Goal: Information Seeking & Learning: Check status

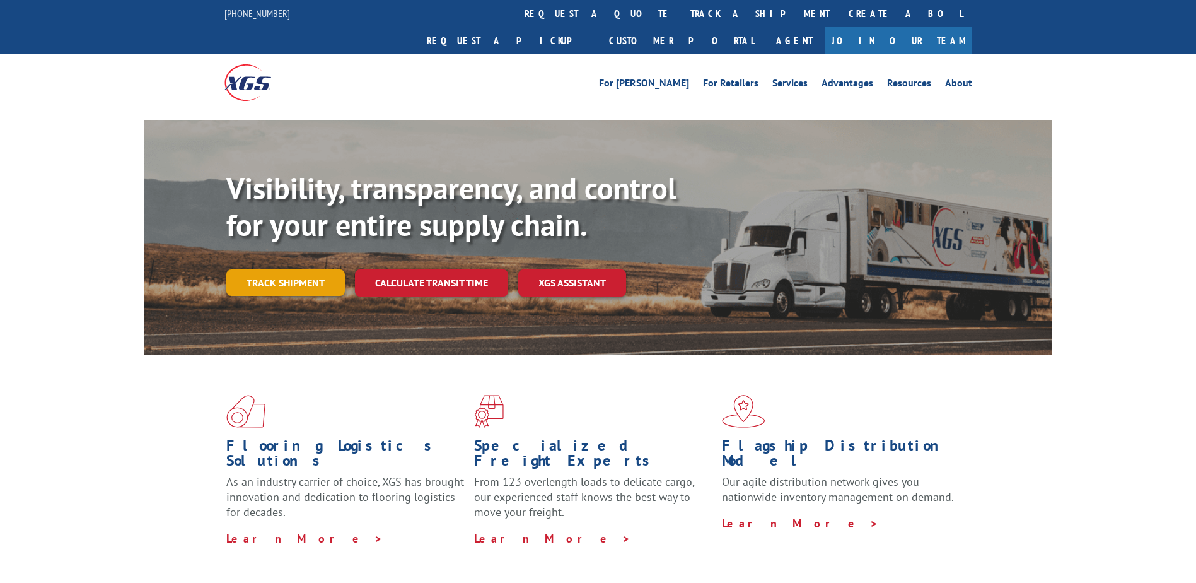
click at [304, 269] on link "Track shipment" at bounding box center [285, 282] width 119 height 26
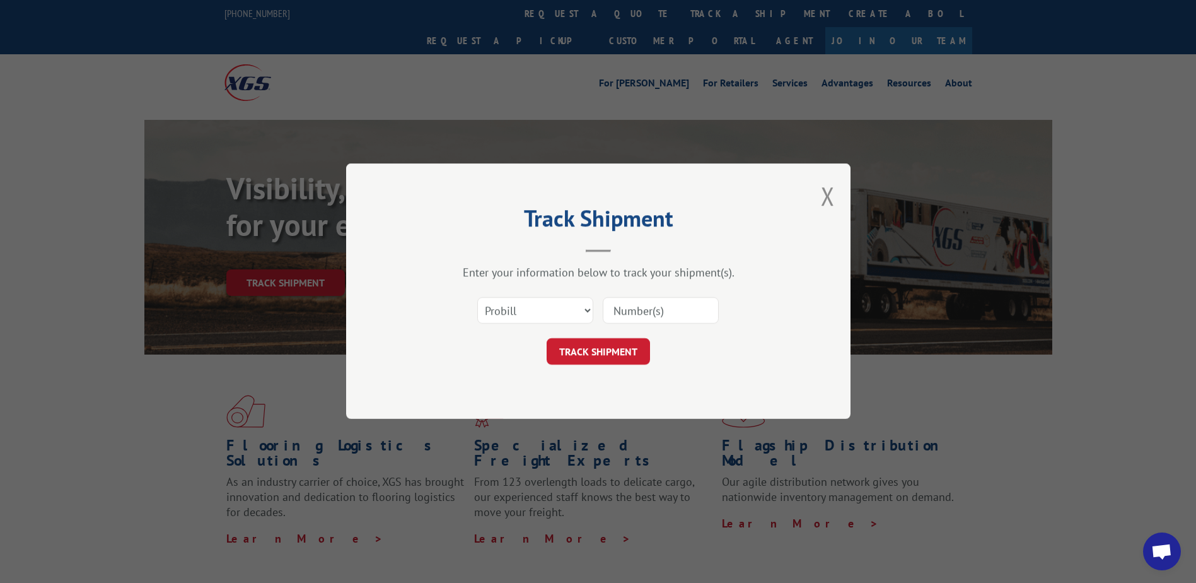
click at [507, 330] on div "Select category... Probill BOL PO" at bounding box center [598, 311] width 378 height 42
click at [486, 310] on select "Select category... Probill BOL PO" at bounding box center [535, 311] width 116 height 26
select select "bol"
click at [477, 298] on select "Select category... Probill BOL PO" at bounding box center [535, 311] width 116 height 26
drag, startPoint x: 715, startPoint y: 302, endPoint x: 703, endPoint y: 306, distance: 12.6
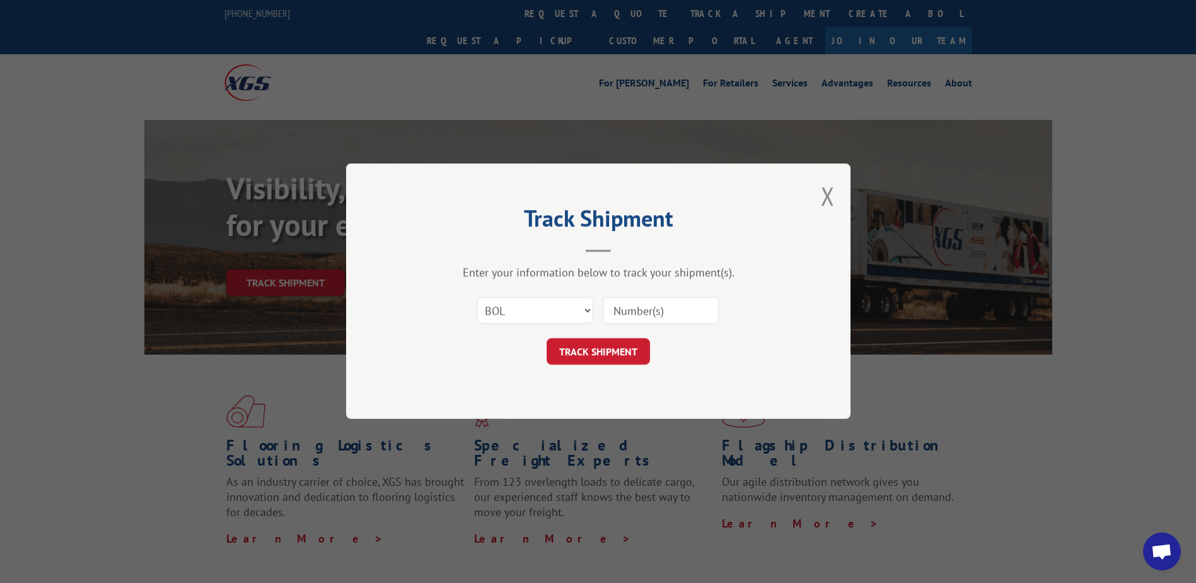
click at [715, 302] on input at bounding box center [661, 311] width 116 height 26
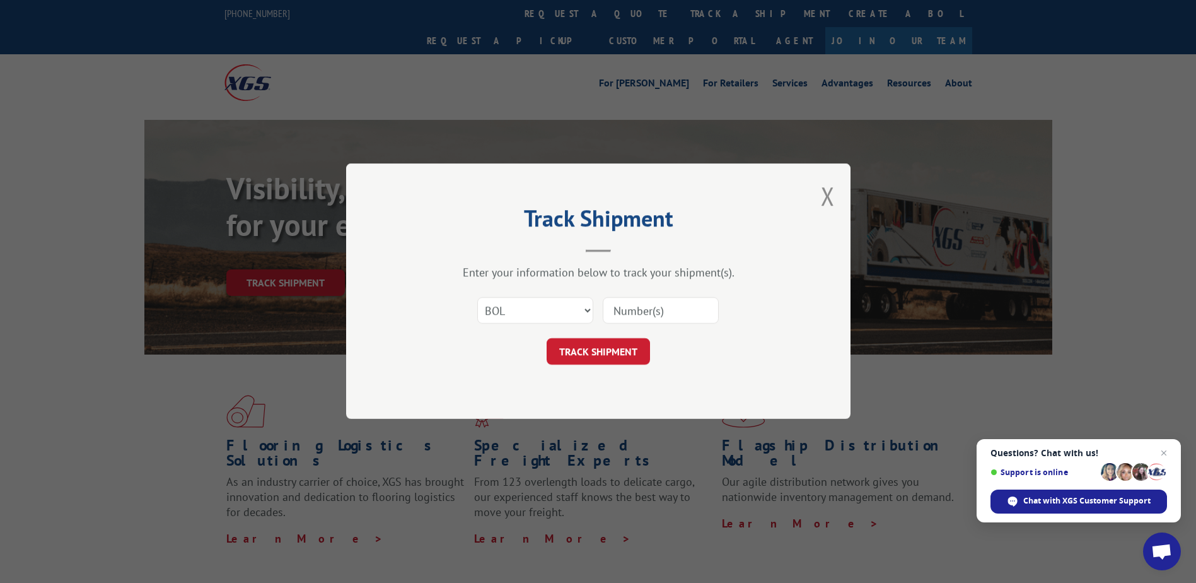
click at [636, 311] on input at bounding box center [661, 311] width 116 height 26
type input "2847359"
click at [639, 363] on button "TRACK SHIPMENT" at bounding box center [598, 352] width 103 height 26
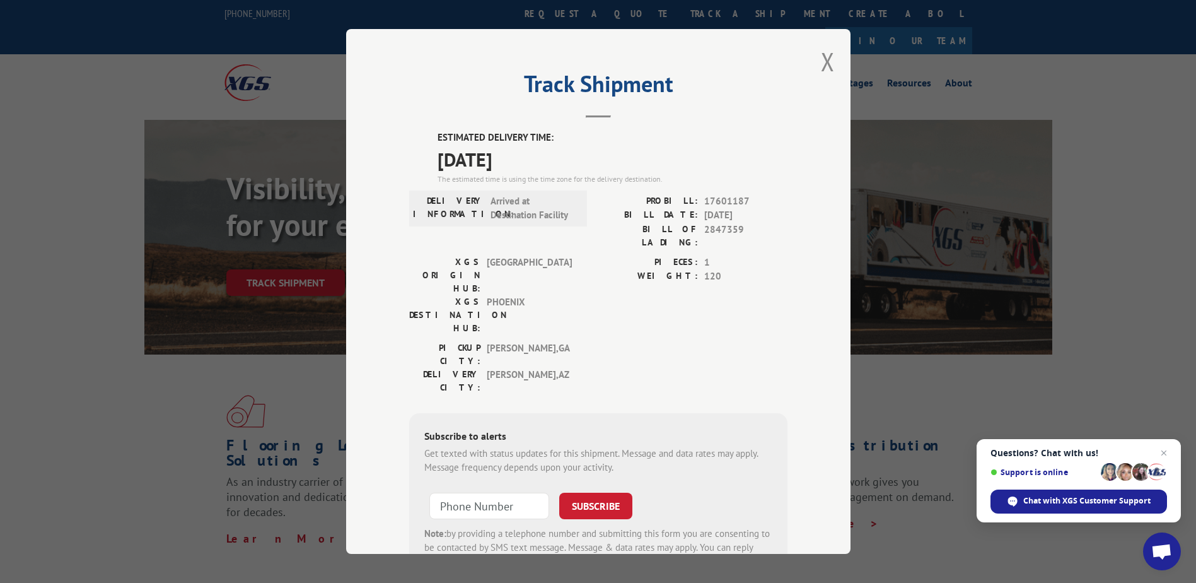
click at [821, 64] on button "Close modal" at bounding box center [828, 61] width 14 height 33
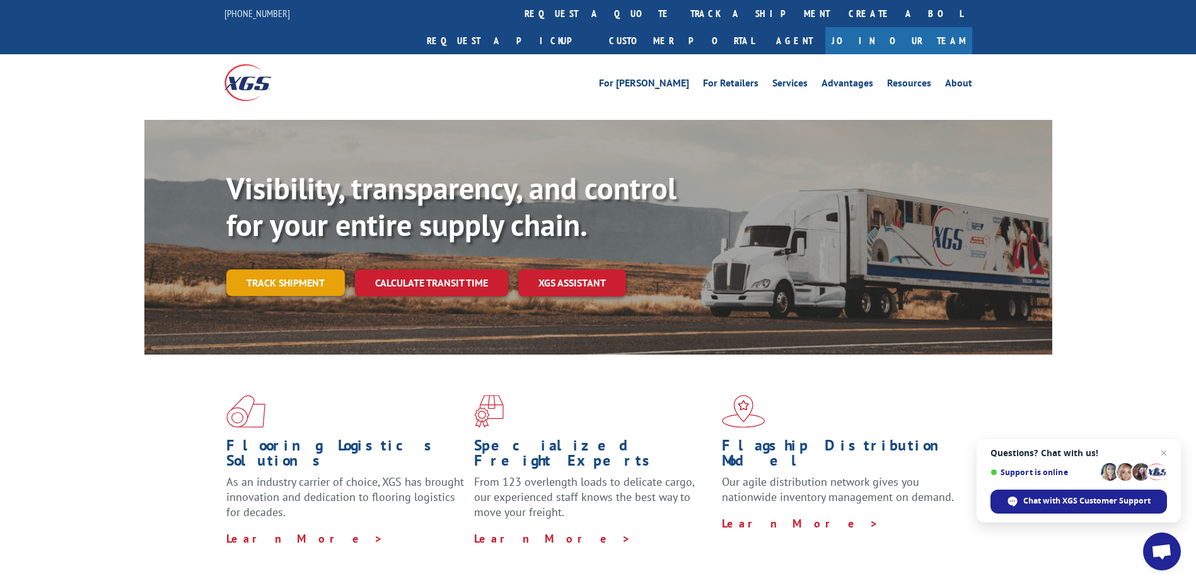
click at [305, 269] on link "Track shipment" at bounding box center [285, 282] width 119 height 26
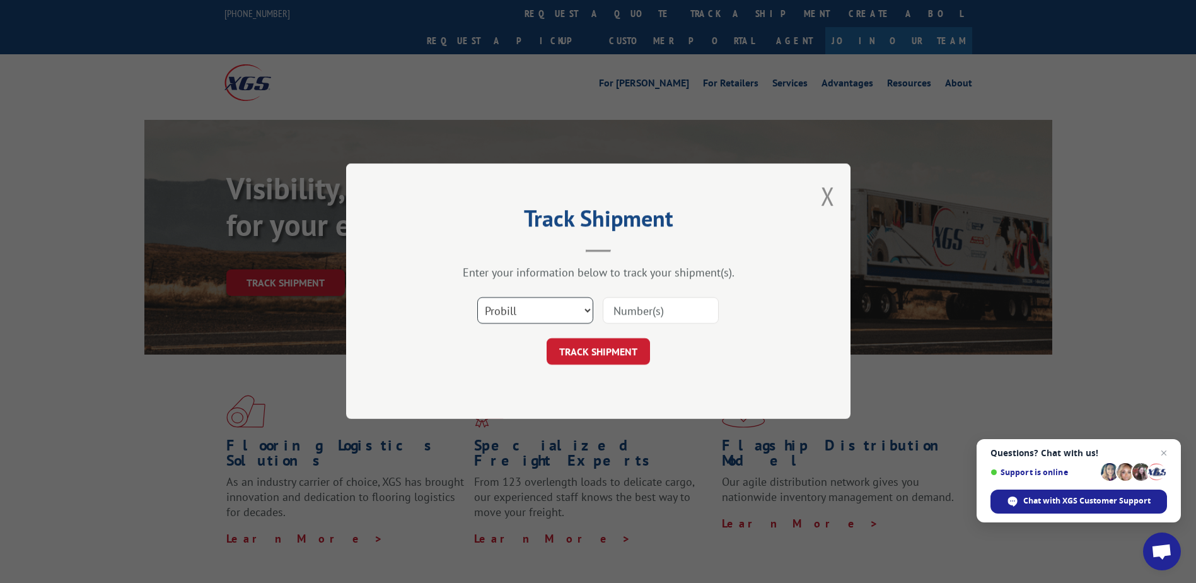
drag, startPoint x: 545, startPoint y: 310, endPoint x: 542, endPoint y: 326, distance: 16.0
click at [545, 310] on select "Select category... Probill BOL PO" at bounding box center [535, 311] width 116 height 26
select select "bol"
click at [477, 298] on select "Select category... Probill BOL PO" at bounding box center [535, 311] width 116 height 26
drag, startPoint x: 639, startPoint y: 308, endPoint x: 642, endPoint y: 316, distance: 8.0
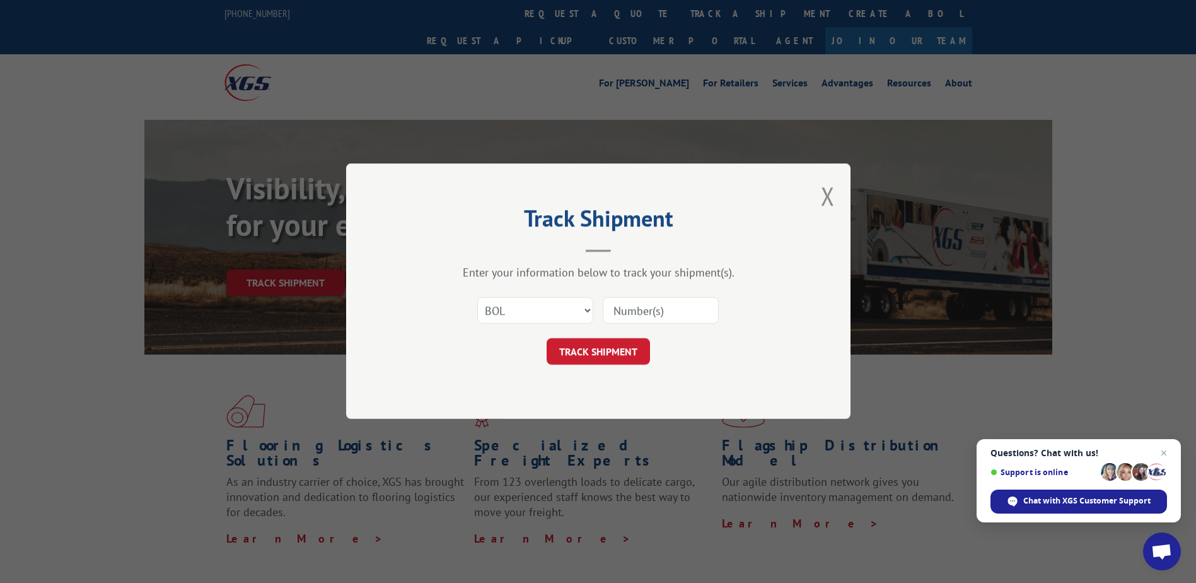
click at [639, 308] on input at bounding box center [661, 311] width 116 height 26
click at [634, 313] on input at bounding box center [661, 311] width 116 height 26
type input "2849183"
click at [625, 339] on button "TRACK SHIPMENT" at bounding box center [598, 352] width 103 height 26
